Goal: Task Accomplishment & Management: Use online tool/utility

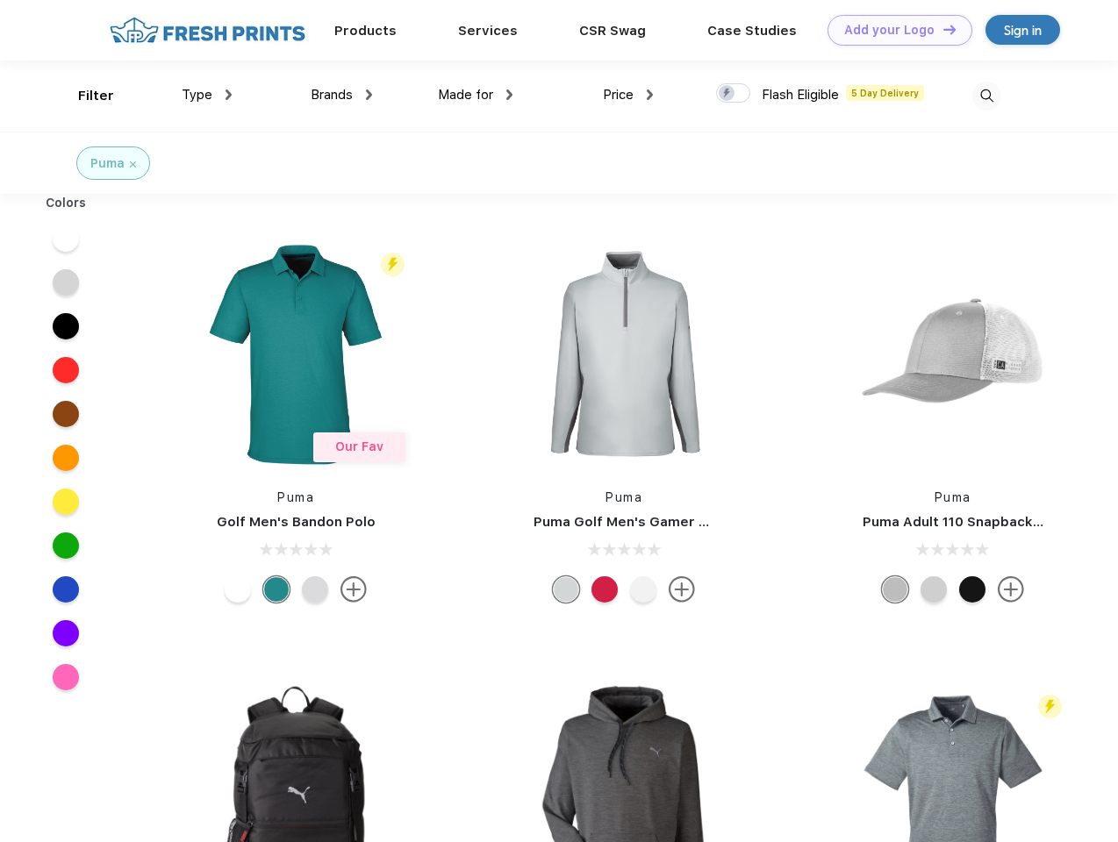
click at [893, 30] on link "Add your Logo Design Tool" at bounding box center [899, 30] width 145 height 31
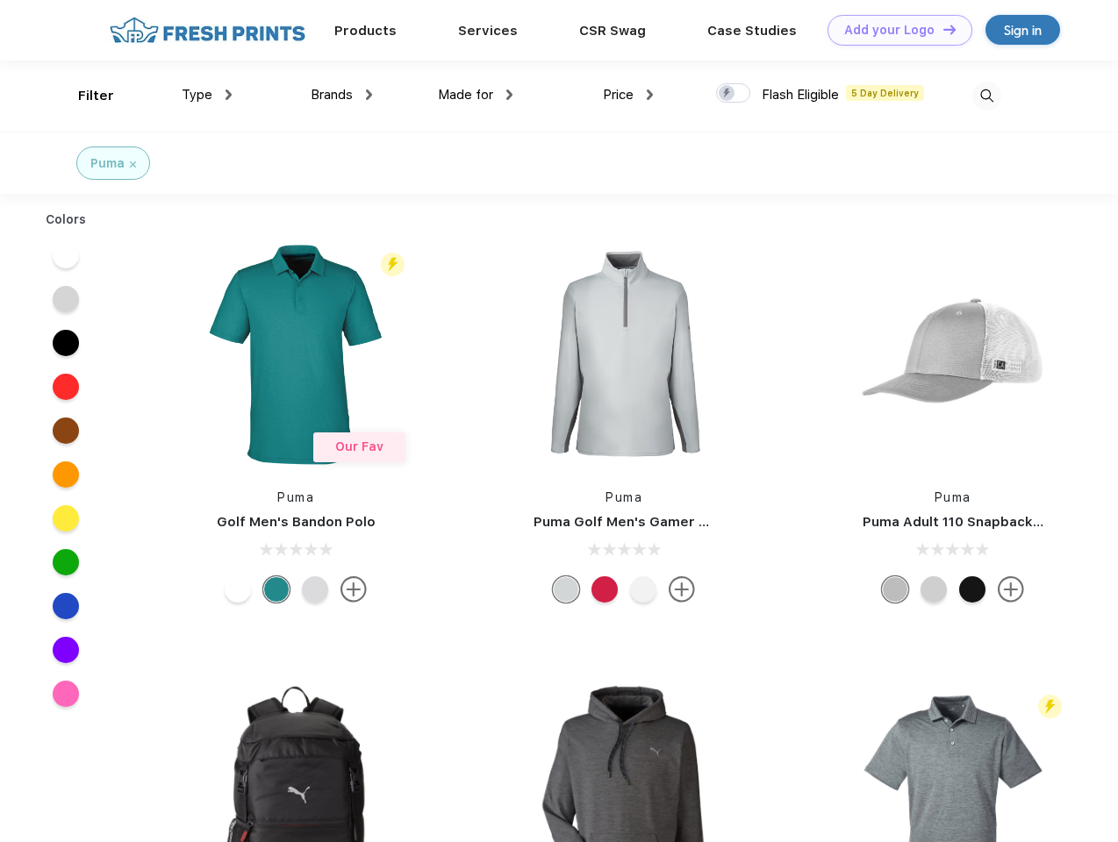
click at [0, 0] on div "Design Tool" at bounding box center [0, 0] width 0 height 0
click at [941, 29] on link "Add your Logo Design Tool" at bounding box center [899, 30] width 145 height 31
click at [84, 96] on div "Filter" at bounding box center [96, 96] width 36 height 20
click at [207, 95] on span "Type" at bounding box center [197, 95] width 31 height 16
click at [341, 95] on span "Brands" at bounding box center [332, 95] width 42 height 16
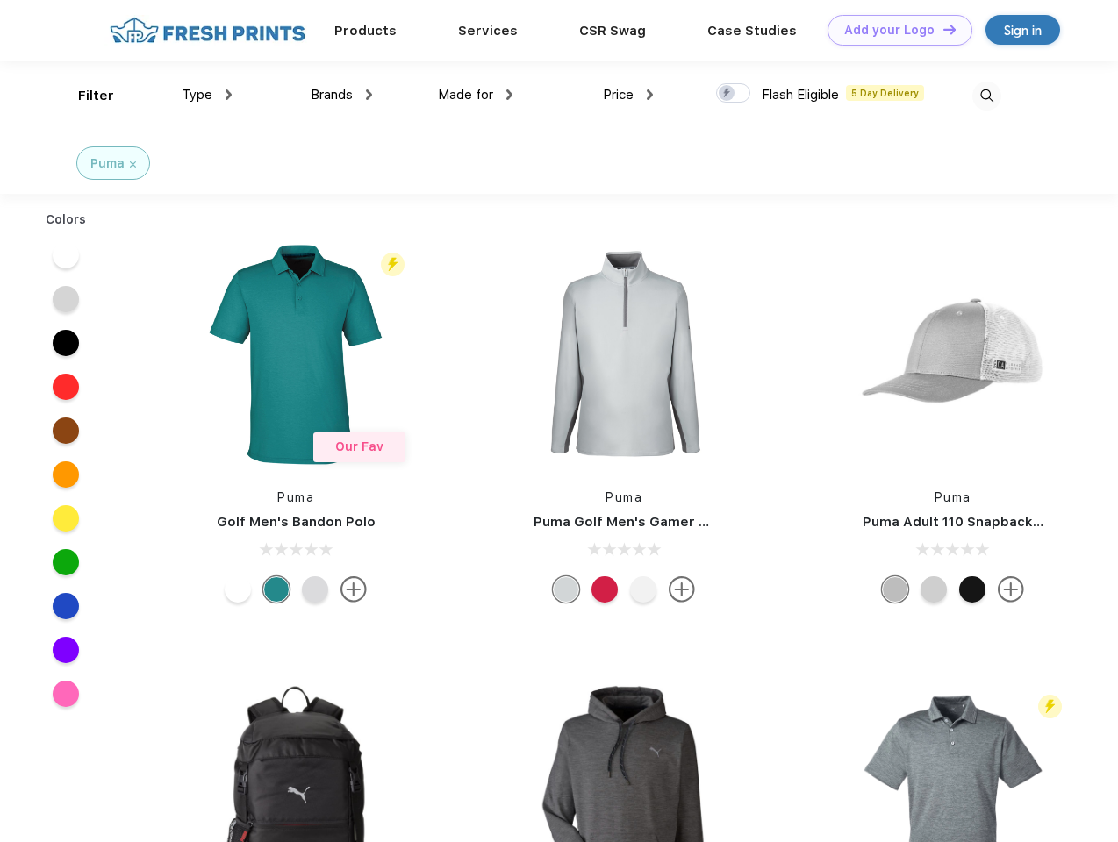
click at [475, 95] on span "Made for" at bounding box center [465, 95] width 55 height 16
click at [628, 95] on span "Price" at bounding box center [618, 95] width 31 height 16
click at [733, 94] on div at bounding box center [733, 92] width 34 height 19
click at [727, 94] on input "checkbox" at bounding box center [721, 87] width 11 height 11
click at [986, 96] on img at bounding box center [986, 96] width 29 height 29
